Goal: Navigation & Orientation: Go to known website

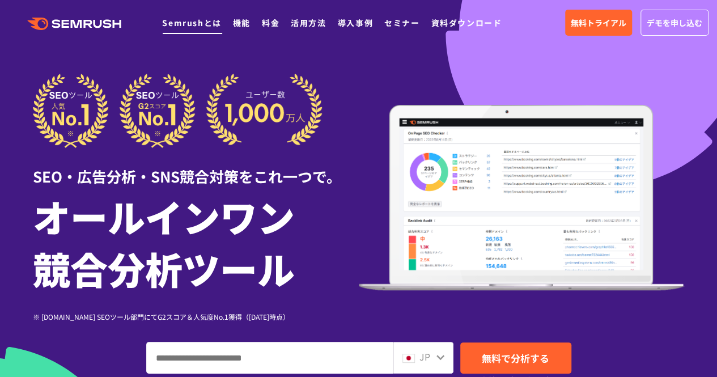
click at [204, 23] on link "Semrushとは" at bounding box center [191, 22] width 59 height 11
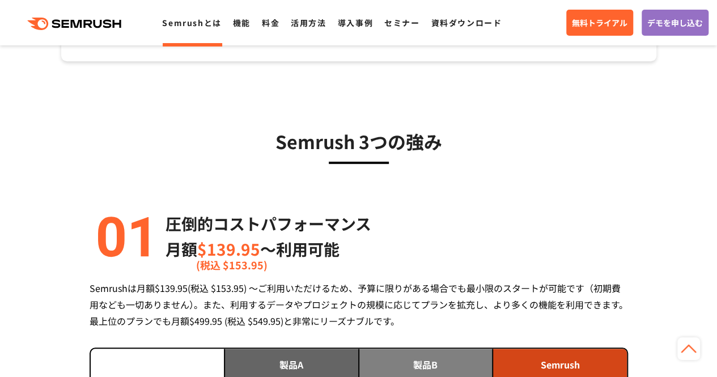
scroll to position [283, 0]
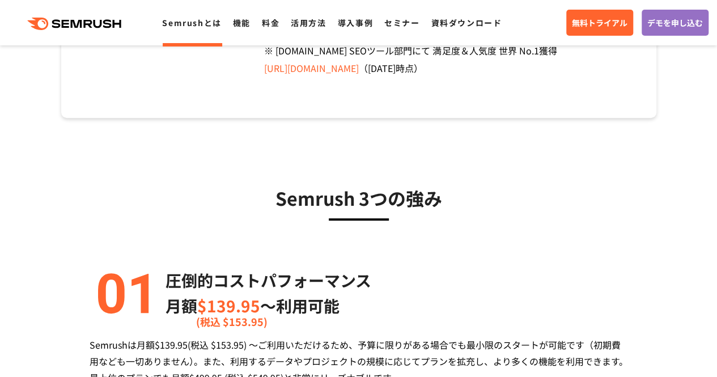
click at [108, 27] on icon at bounding box center [109, 23] width 9 height 9
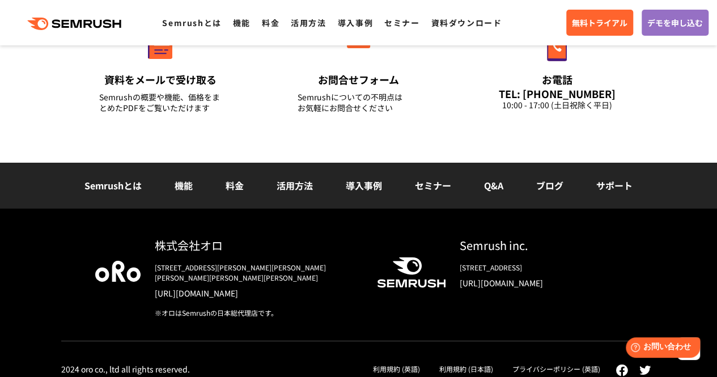
click at [228, 287] on link "[URL][DOMAIN_NAME]" at bounding box center [257, 292] width 204 height 11
